Goal: Task Accomplishment & Management: Complete application form

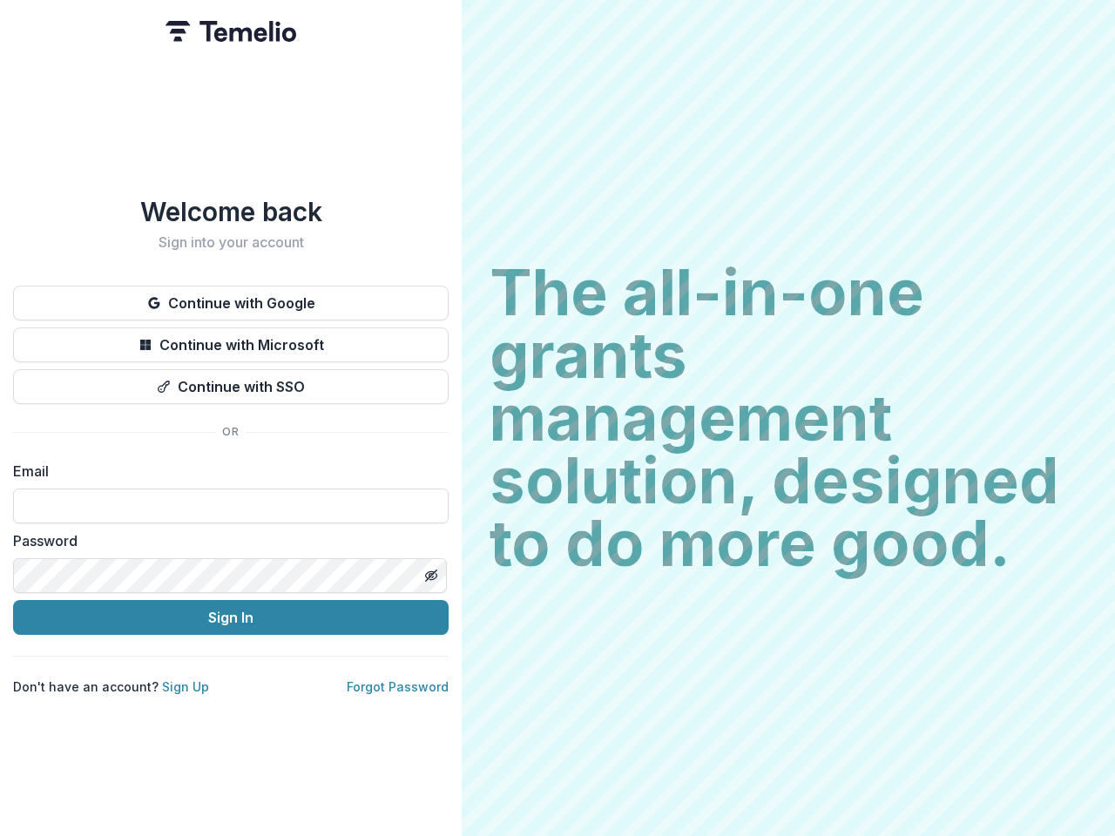
click at [558, 418] on h2 "The all-in-one grants management solution, designed to do more good." at bounding box center [789, 418] width 598 height 314
click at [231, 296] on button "Continue with Google" at bounding box center [231, 303] width 436 height 35
click at [231, 338] on button "Continue with Microsoft" at bounding box center [231, 345] width 436 height 35
click at [231, 380] on button "Continue with SSO" at bounding box center [231, 386] width 436 height 35
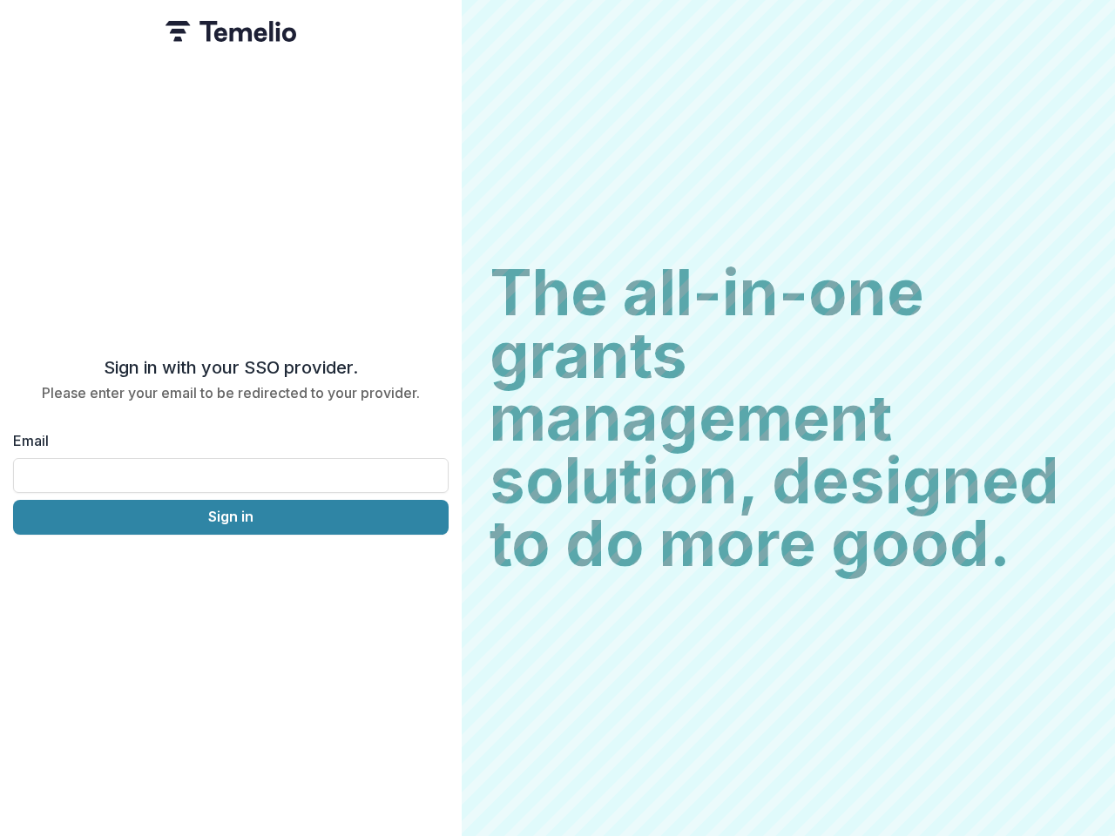
click at [430, 569] on div "Sign in with your SSO provider. Please enter your email to be redirected to you…" at bounding box center [231, 418] width 462 height 836
